Goal: Find specific page/section: Find specific page/section

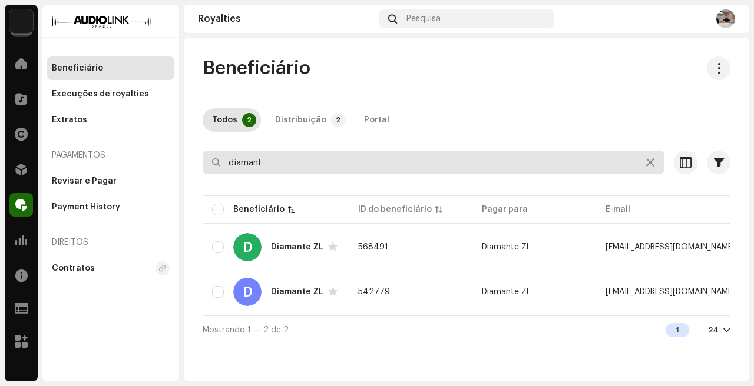
click at [290, 165] on input "diamant" at bounding box center [434, 163] width 462 height 24
type input "wboy"
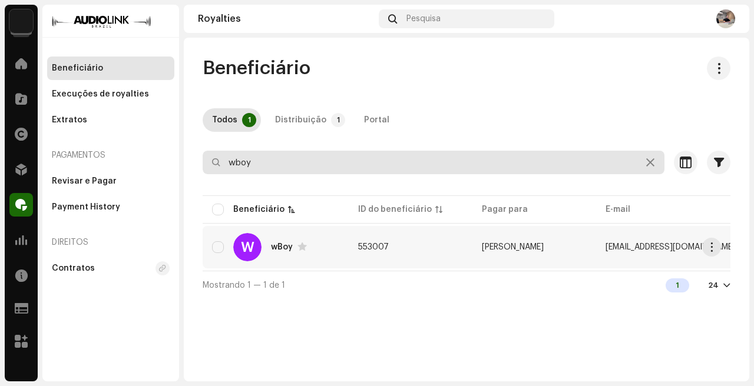
scroll to position [0, 360]
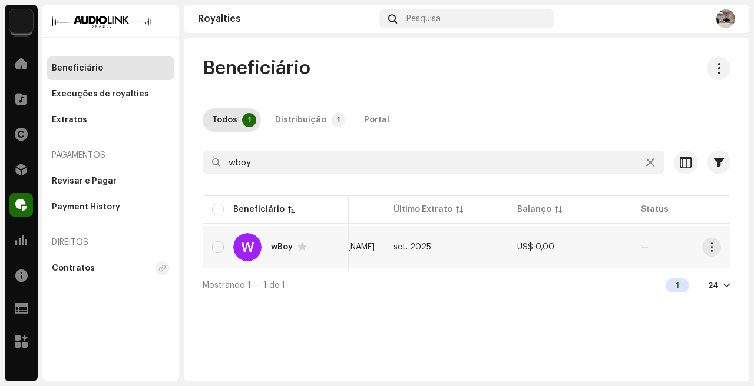
click at [598, 250] on td "US$ 0,00" at bounding box center [570, 247] width 124 height 42
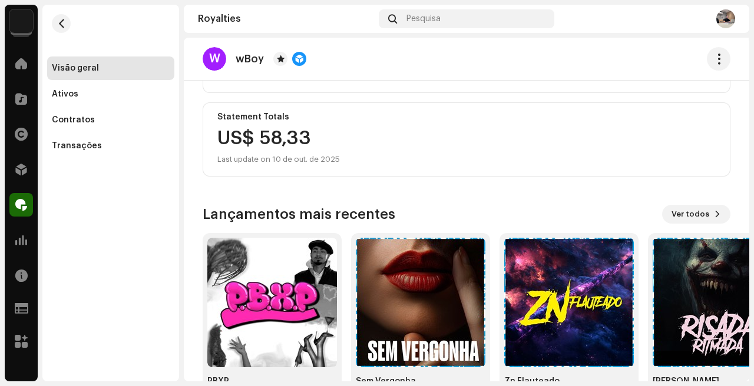
scroll to position [288, 0]
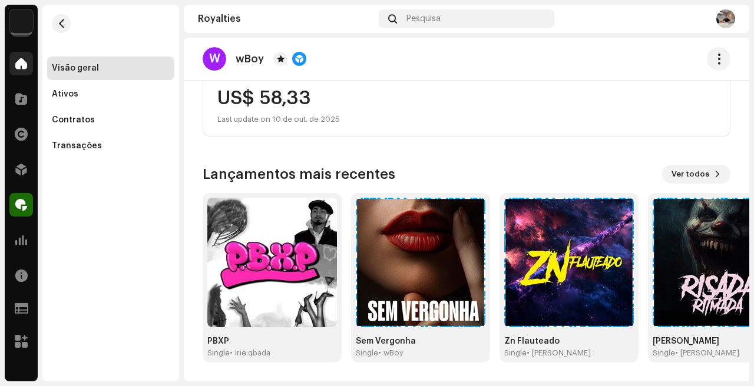
click at [18, 64] on span at bounding box center [21, 63] width 12 height 9
